Goal: Register for event/course

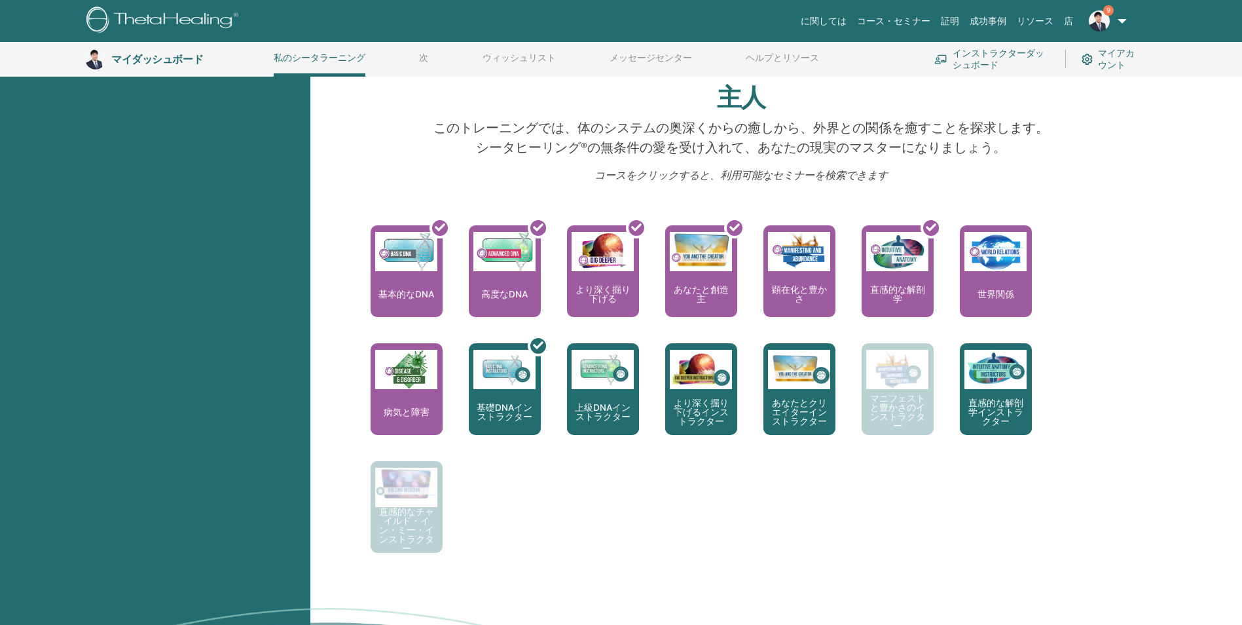
scroll to position [428, 0]
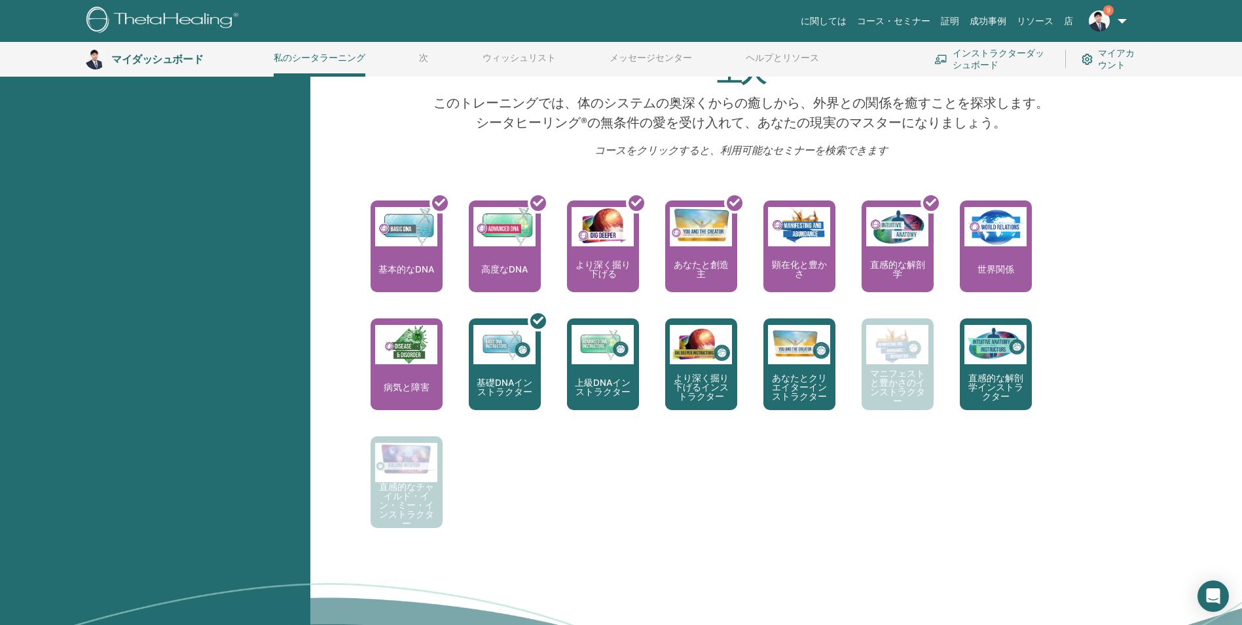
click at [969, 54] on font "インストラクターダッシュボード" at bounding box center [1001, 59] width 97 height 24
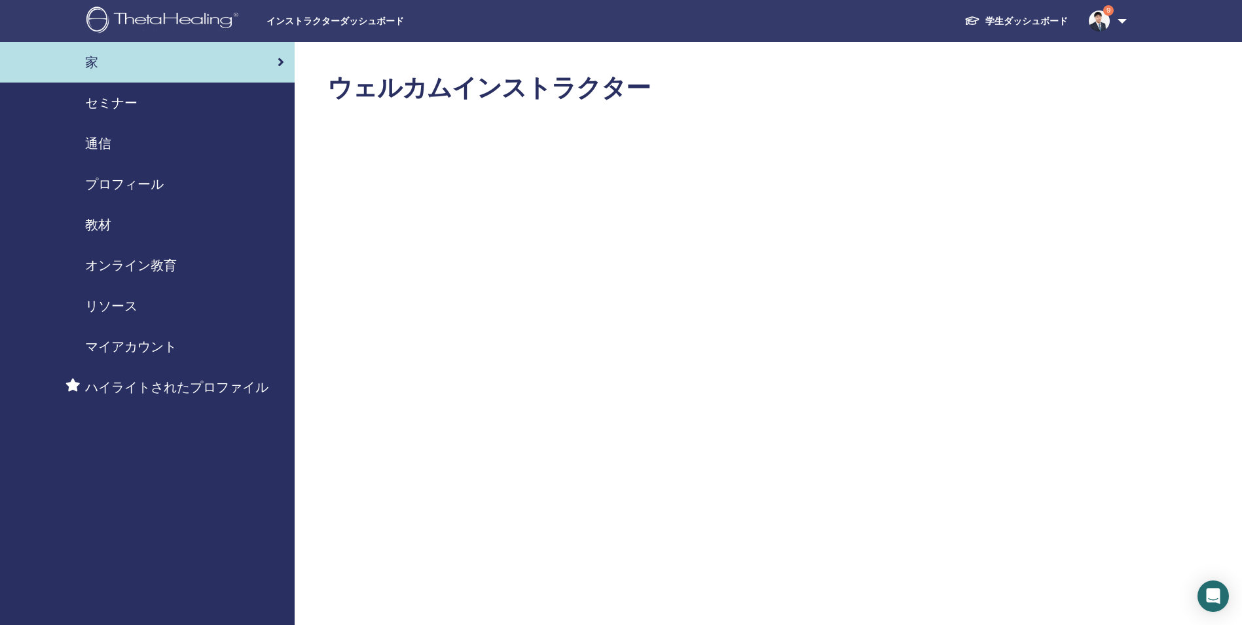
click at [1118, 20] on link "9" at bounding box center [1105, 21] width 54 height 42
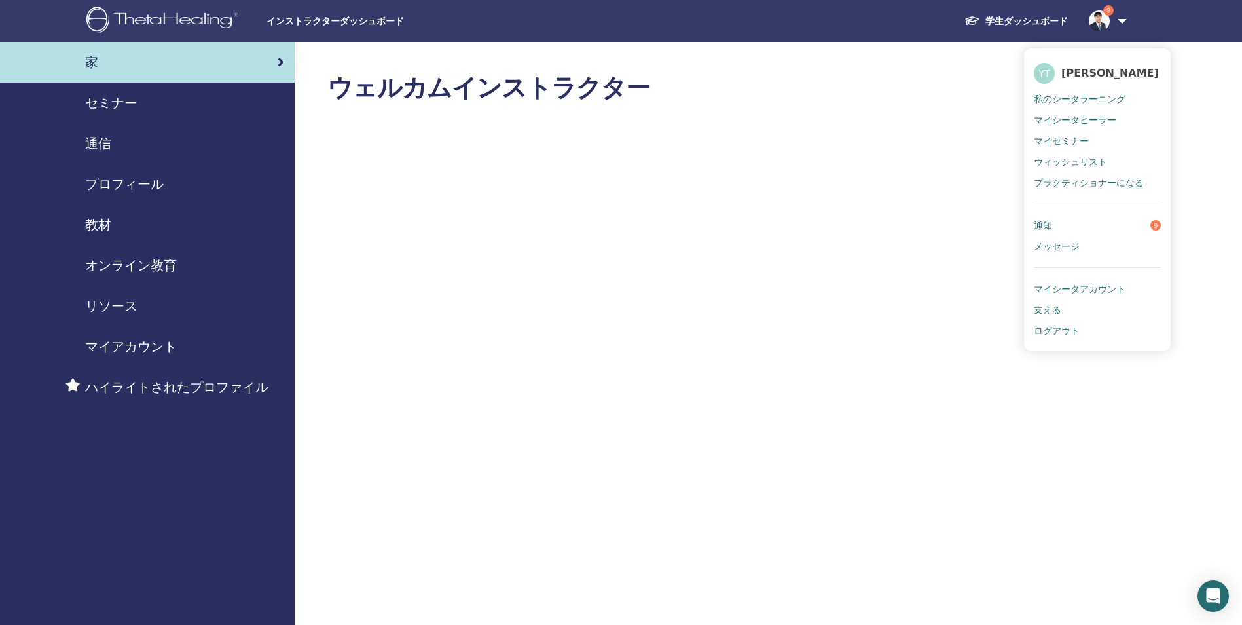
click at [1029, 15] on font "学生ダッシュボード" at bounding box center [1026, 21] width 82 height 12
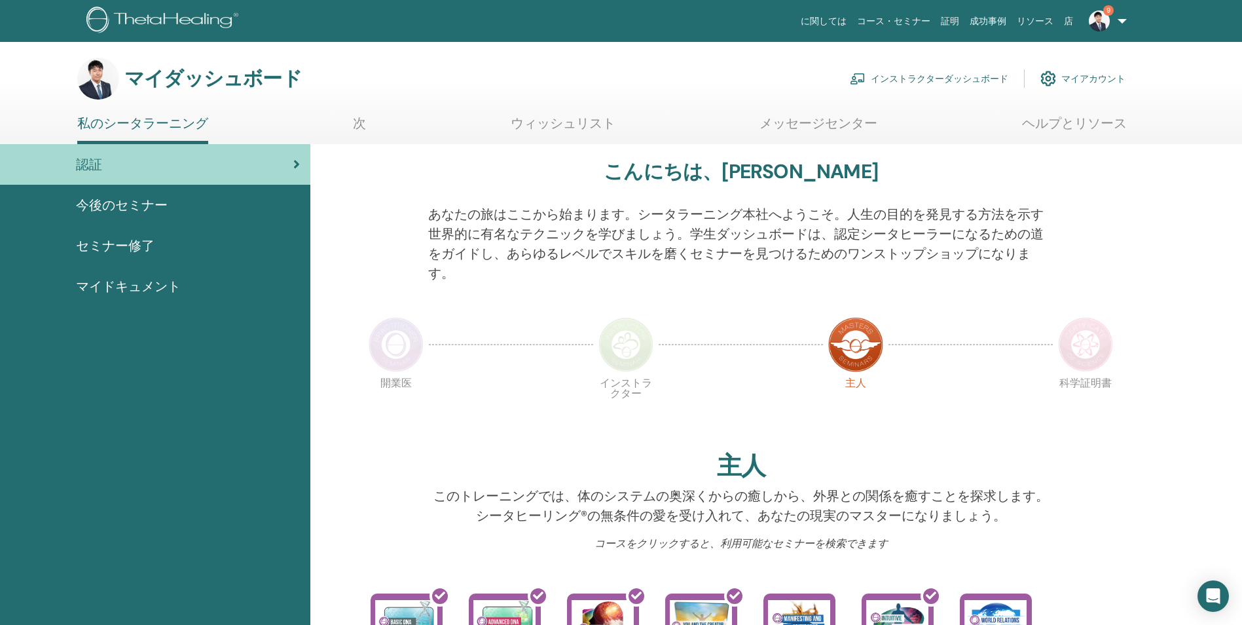
click at [119, 284] on span "マイドキュメント" at bounding box center [128, 286] width 105 height 20
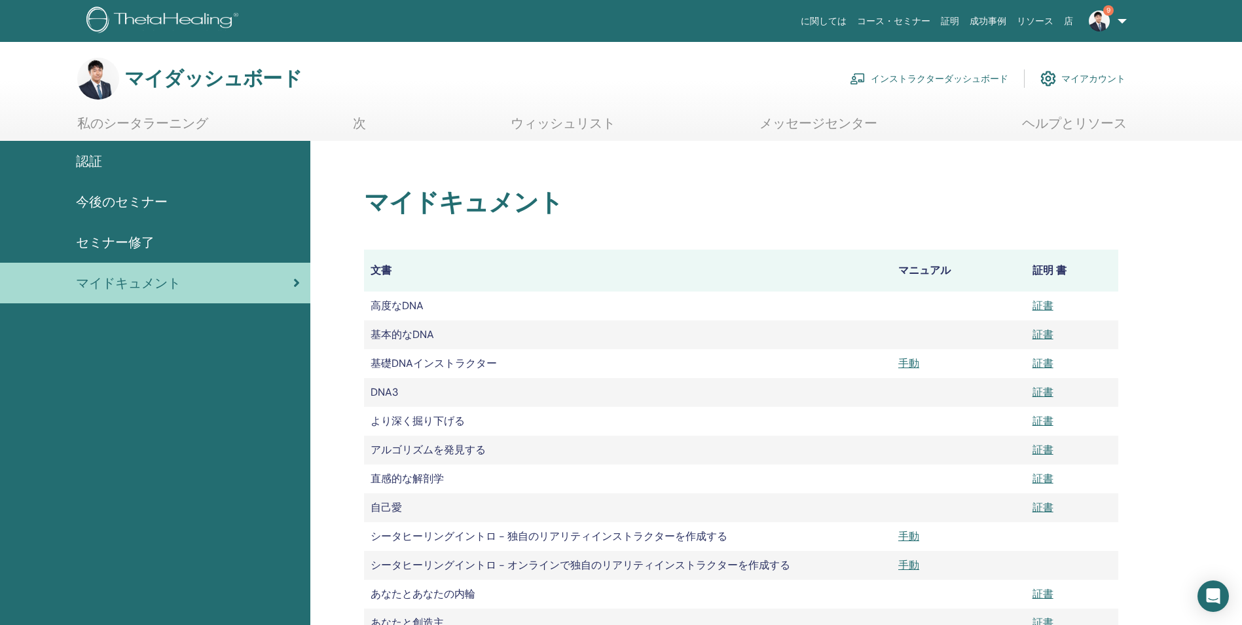
click at [90, 198] on span "今後のセミナー" at bounding box center [122, 202] width 92 height 20
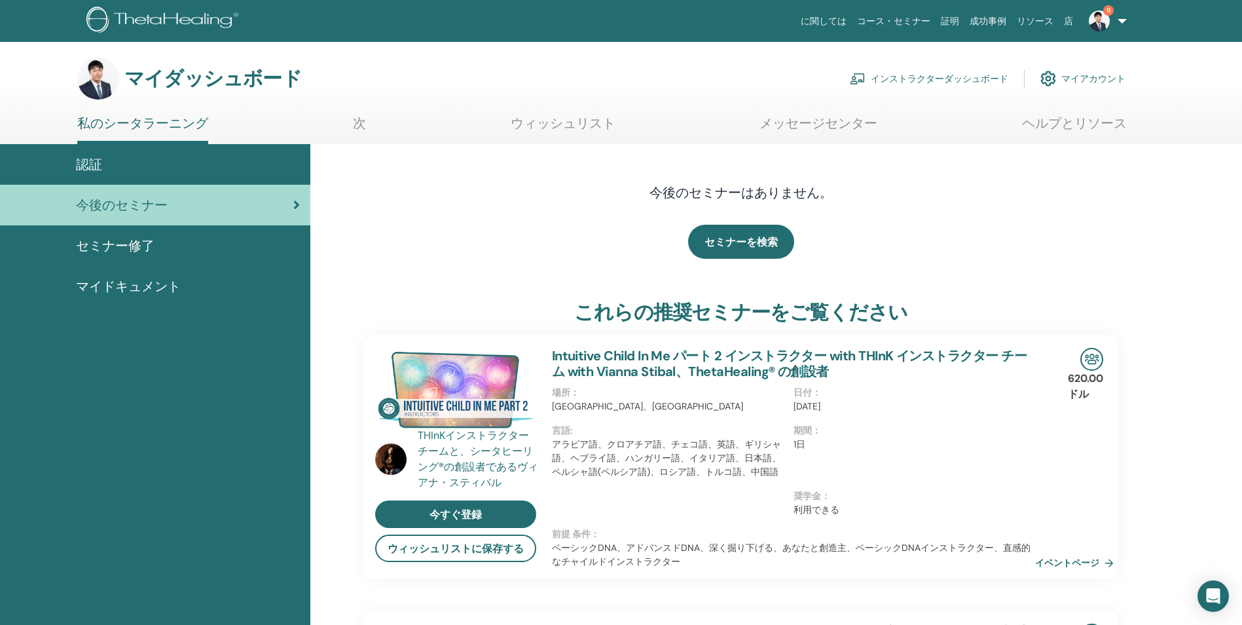
click at [558, 130] on link "ウィッシュリスト" at bounding box center [563, 128] width 105 height 26
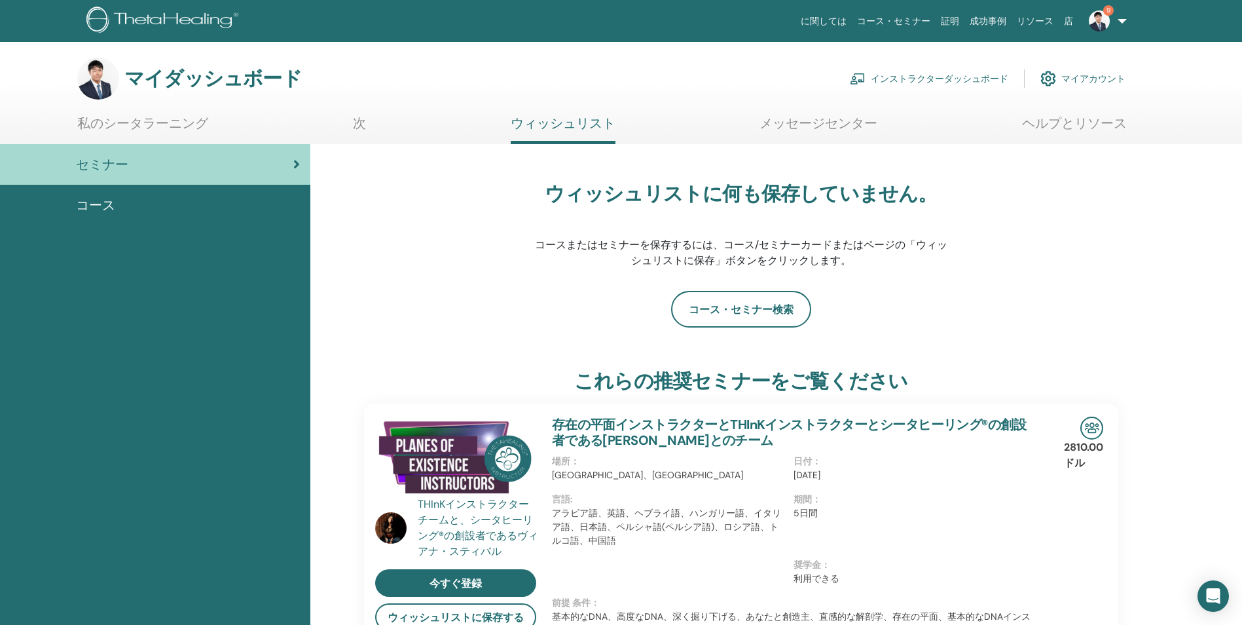
click at [811, 120] on link "メッセージセンター" at bounding box center [819, 128] width 118 height 26
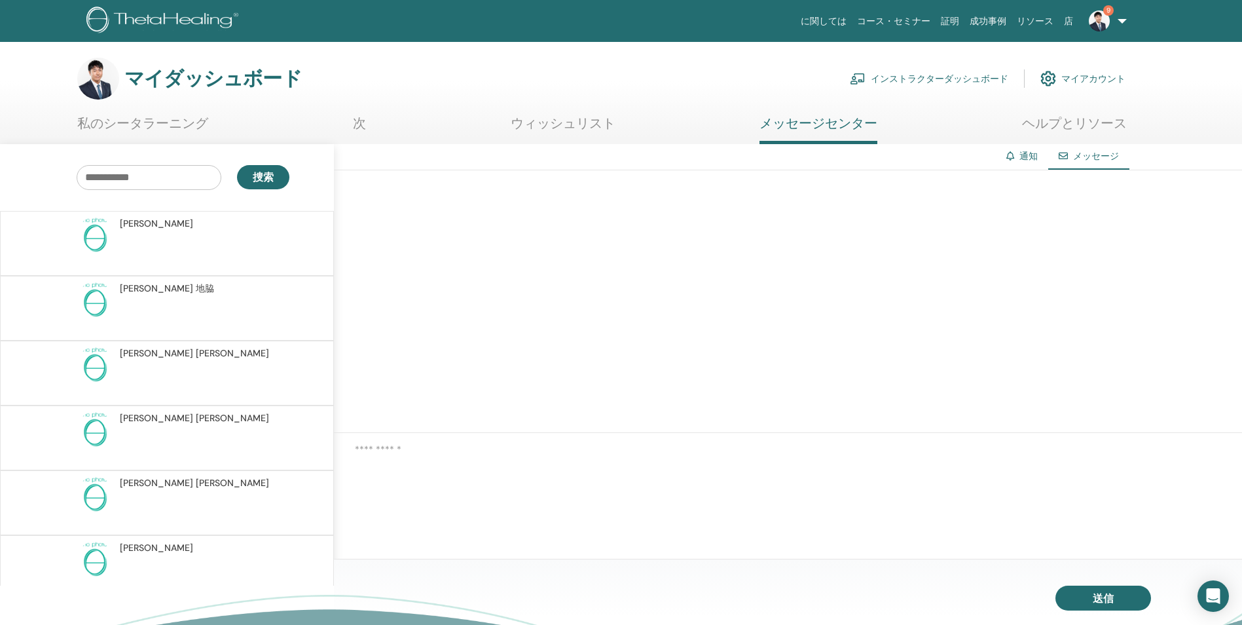
scroll to position [262, 0]
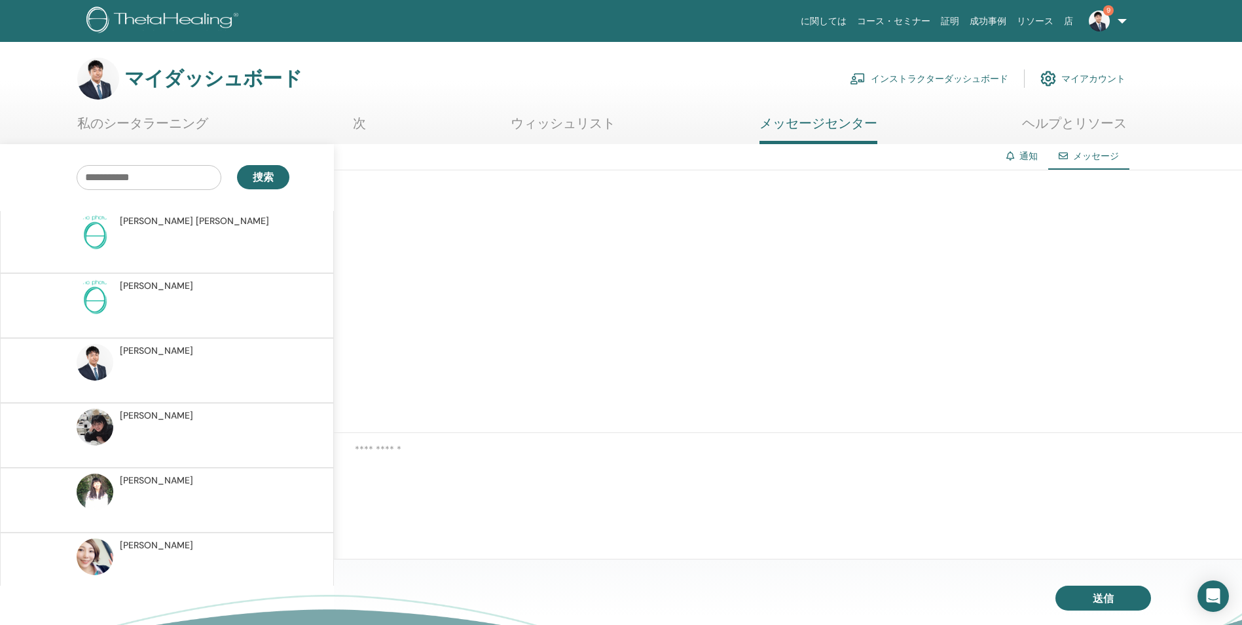
click at [135, 560] on p at bounding box center [215, 571] width 190 height 39
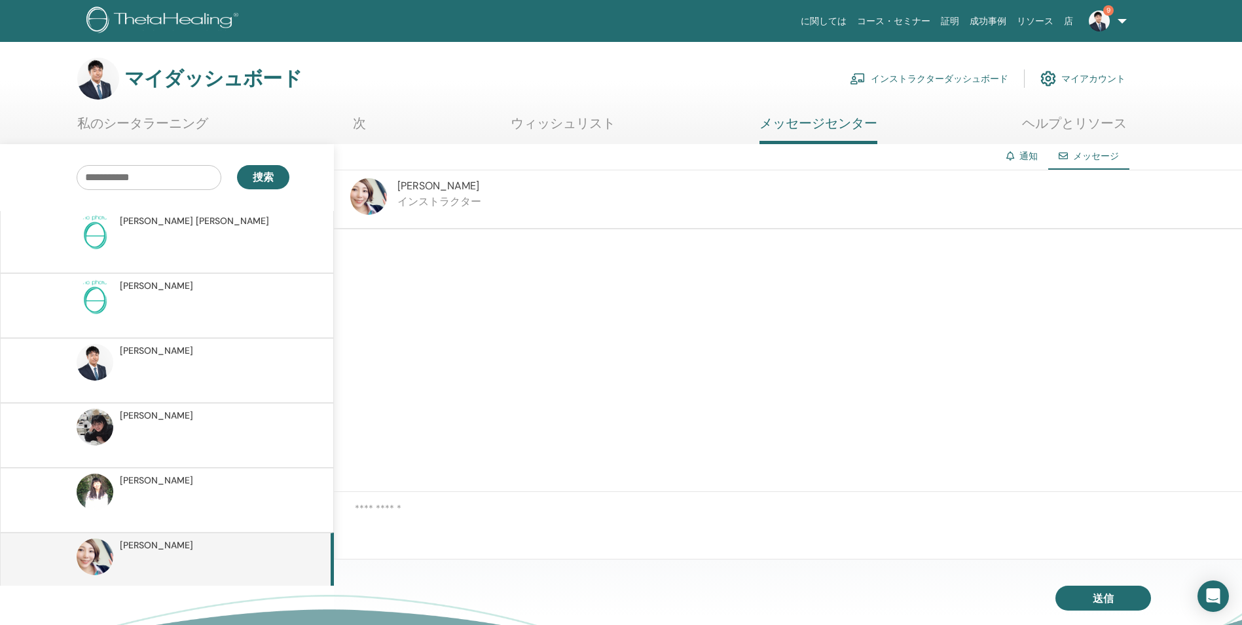
click at [90, 550] on img at bounding box center [95, 556] width 37 height 37
click at [378, 194] on img at bounding box center [368, 196] width 37 height 37
click at [378, 195] on img at bounding box center [368, 196] width 37 height 37
click at [89, 559] on img at bounding box center [95, 556] width 37 height 37
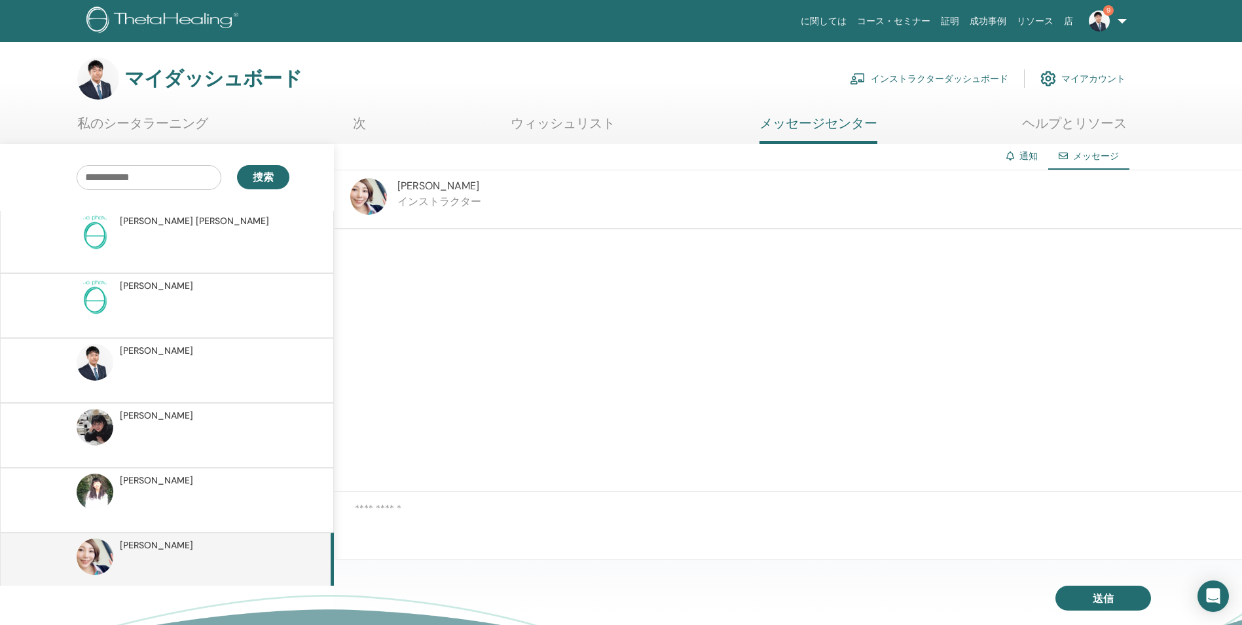
click at [89, 559] on img at bounding box center [95, 556] width 37 height 37
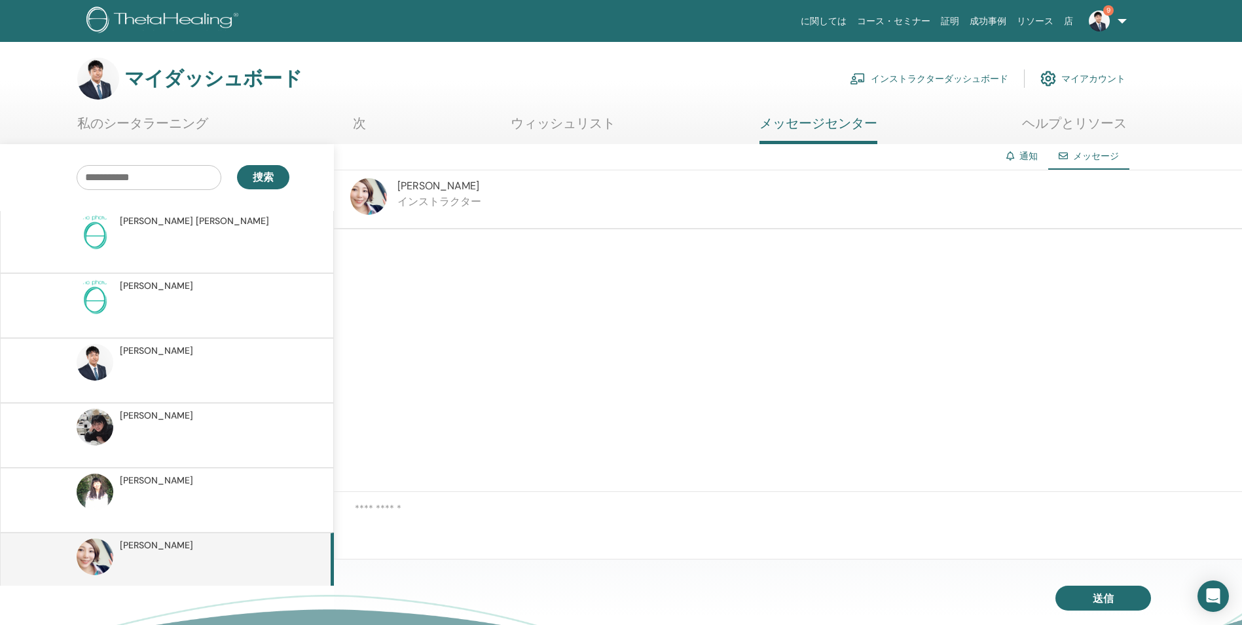
click at [359, 120] on link "次" at bounding box center [359, 128] width 13 height 26
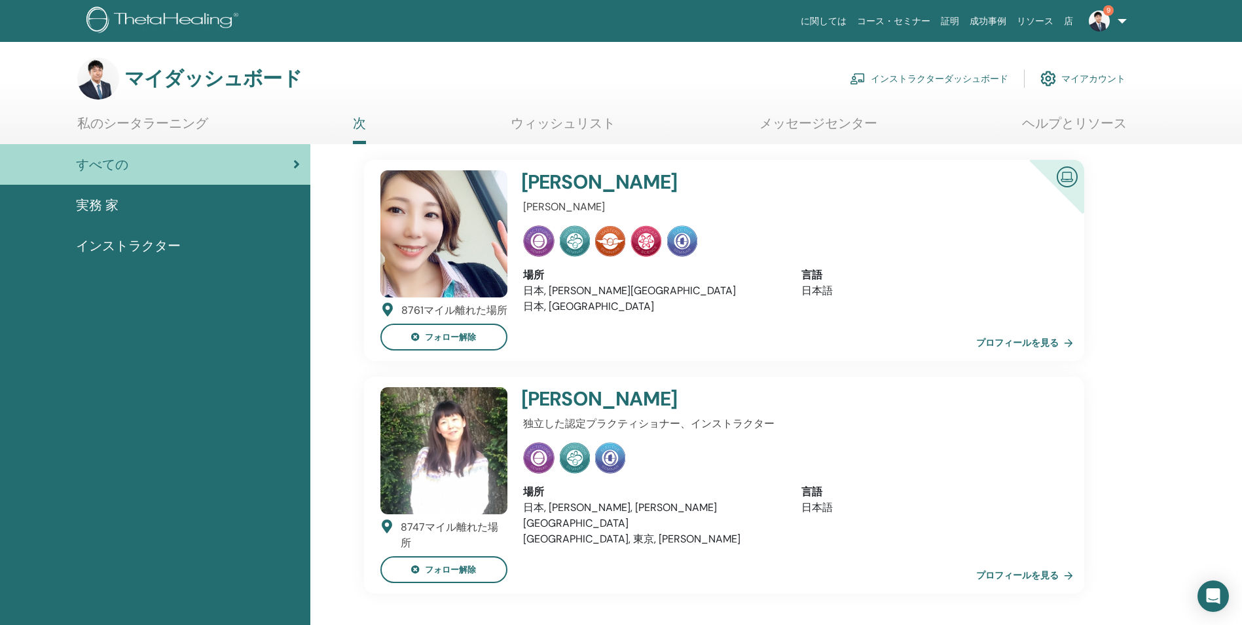
click at [1004, 344] on link "プロフィールを見る" at bounding box center [1027, 342] width 102 height 26
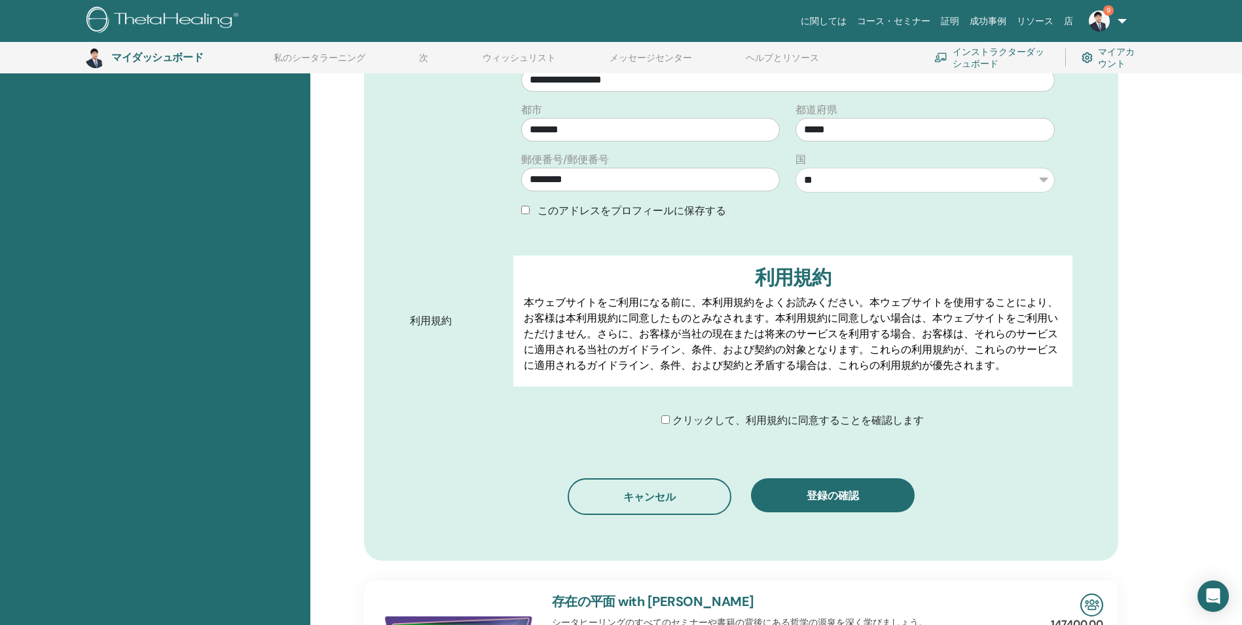
scroll to position [490, 0]
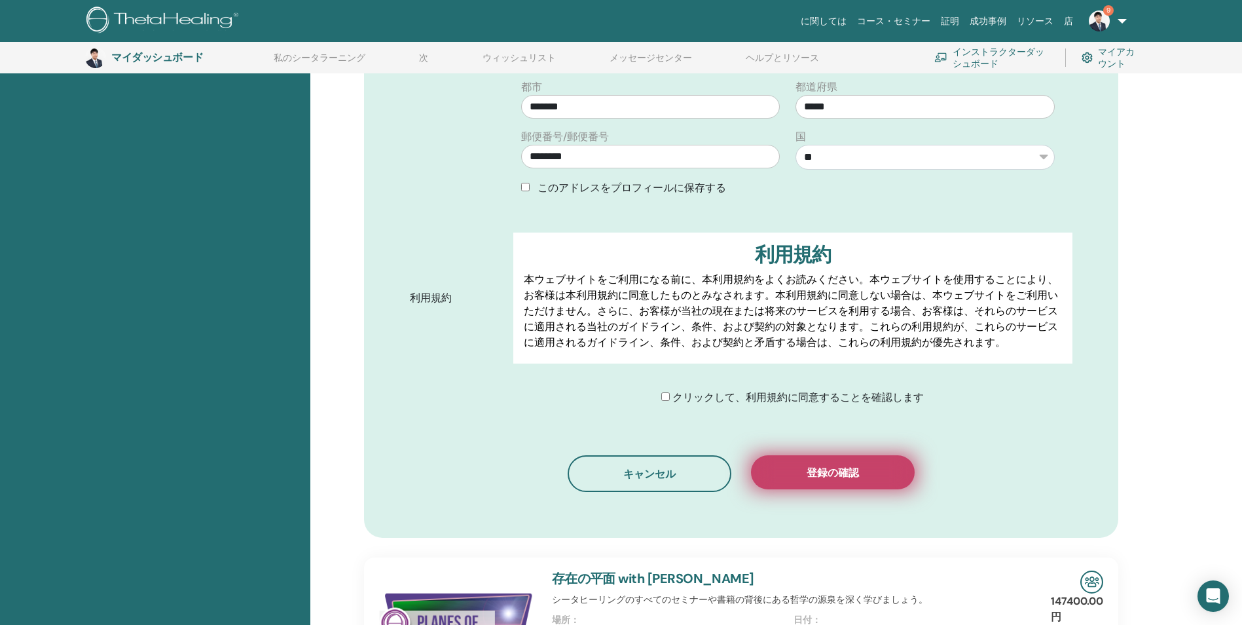
click at [827, 473] on span "登録の確認" at bounding box center [833, 473] width 52 height 14
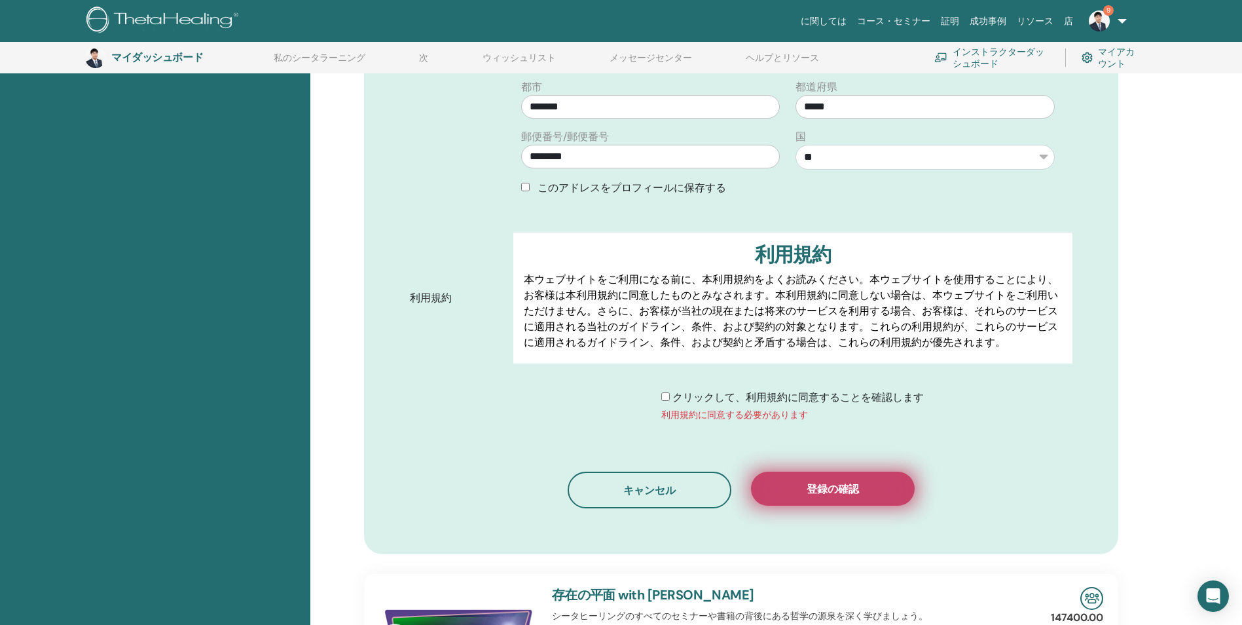
click at [843, 488] on span "登録の確認" at bounding box center [833, 489] width 52 height 14
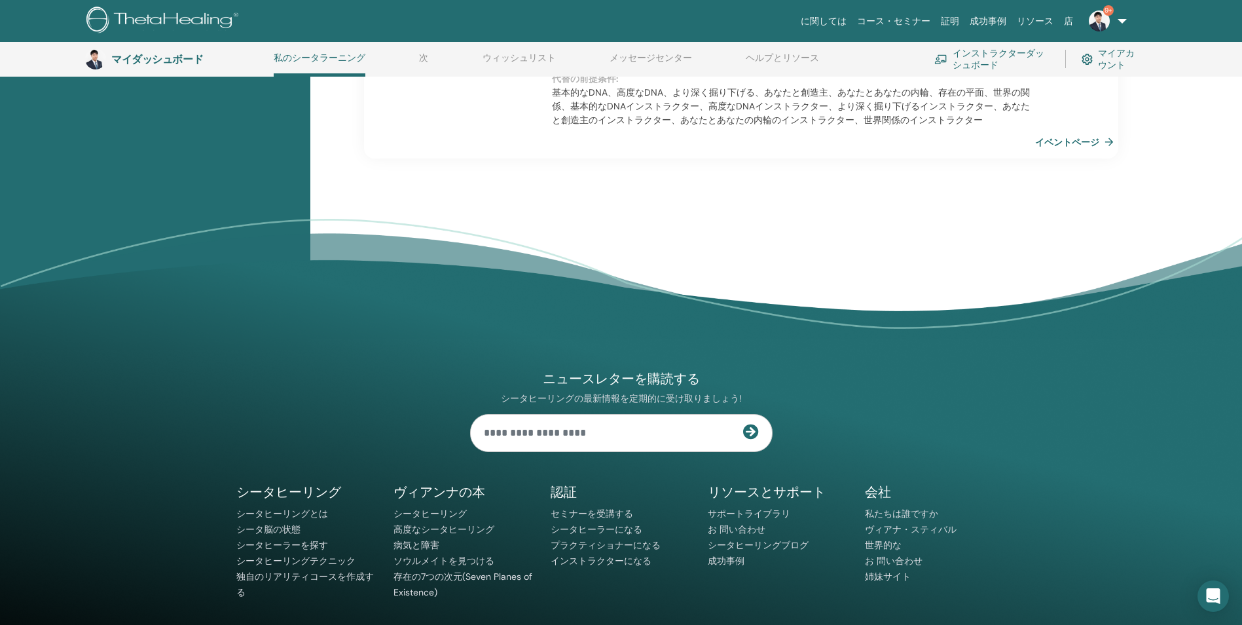
scroll to position [1444, 0]
